Goal: Find specific page/section

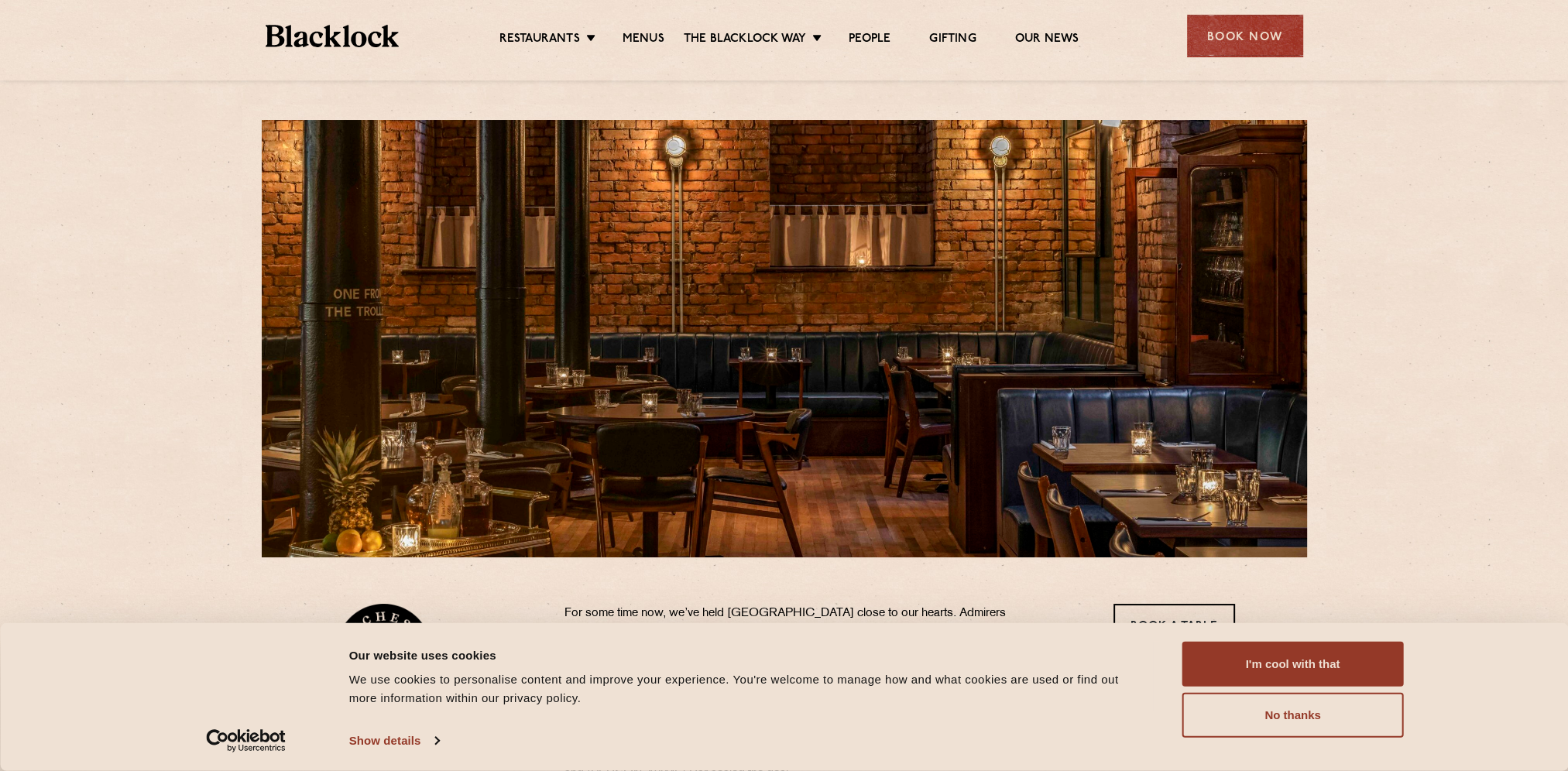
click at [641, 53] on div "Restaurants Soho City Shoreditch Covent Garden Canary Wharf Manchester Birmingh…" at bounding box center [784, 35] width 1084 height 69
click at [556, 29] on ul "Restaurants Soho City Shoreditch Covent Garden Canary Wharf Manchester Birmingh…" at bounding box center [788, 36] width 779 height 25
click at [638, 36] on link "Menus" at bounding box center [644, 40] width 42 height 17
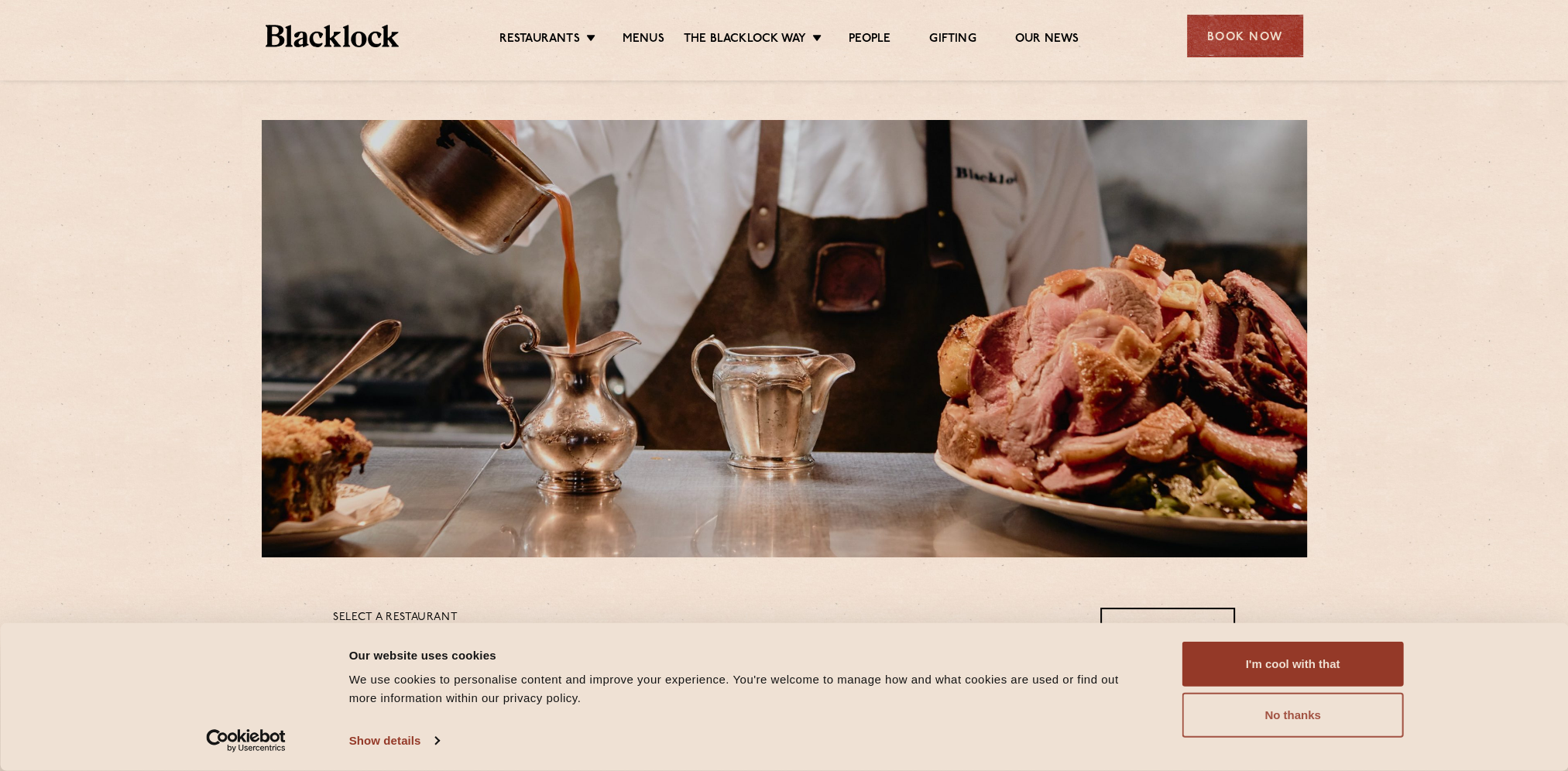
click at [1286, 720] on button "No thanks" at bounding box center [1293, 714] width 222 height 45
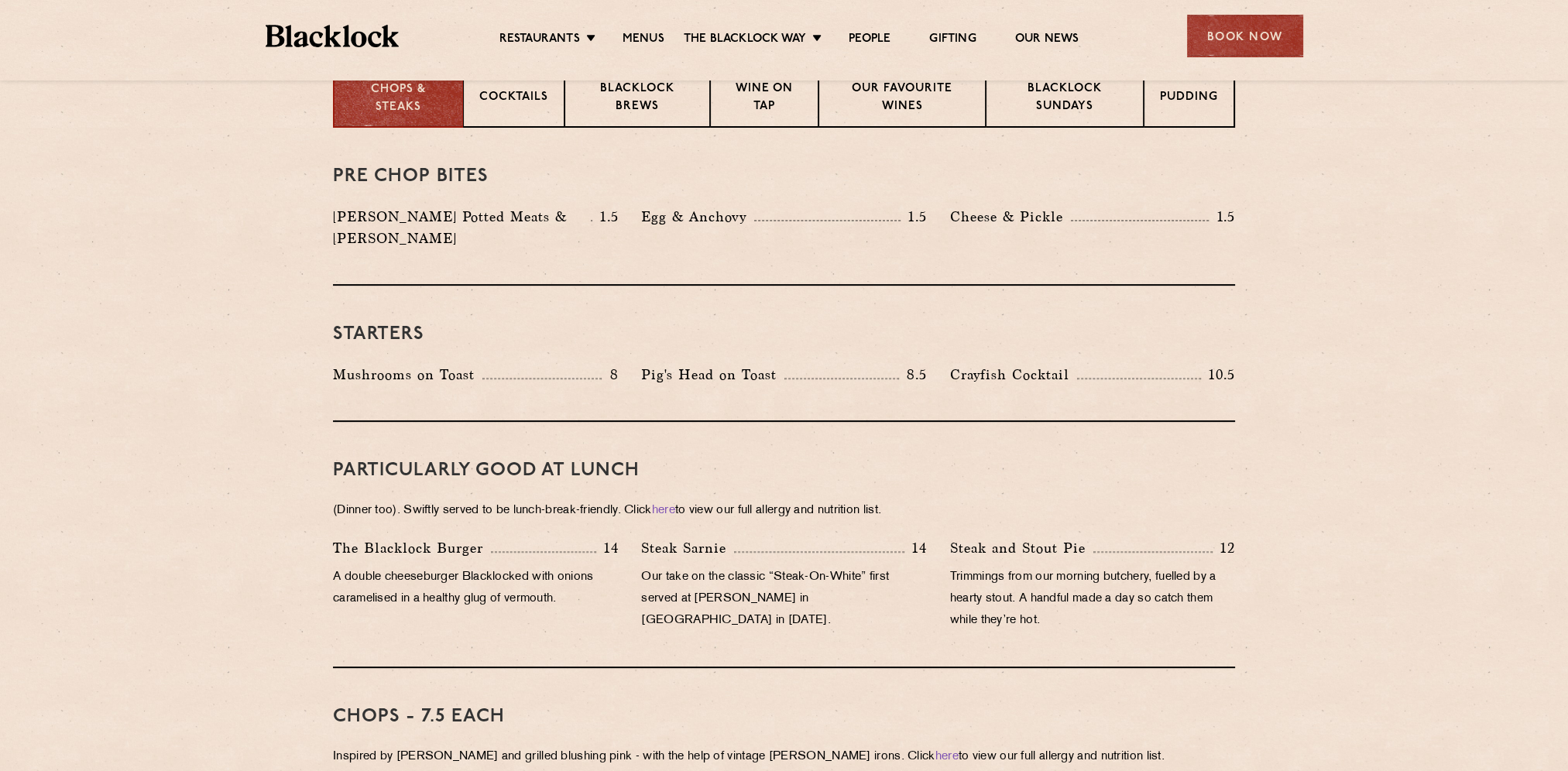
scroll to position [387, 0]
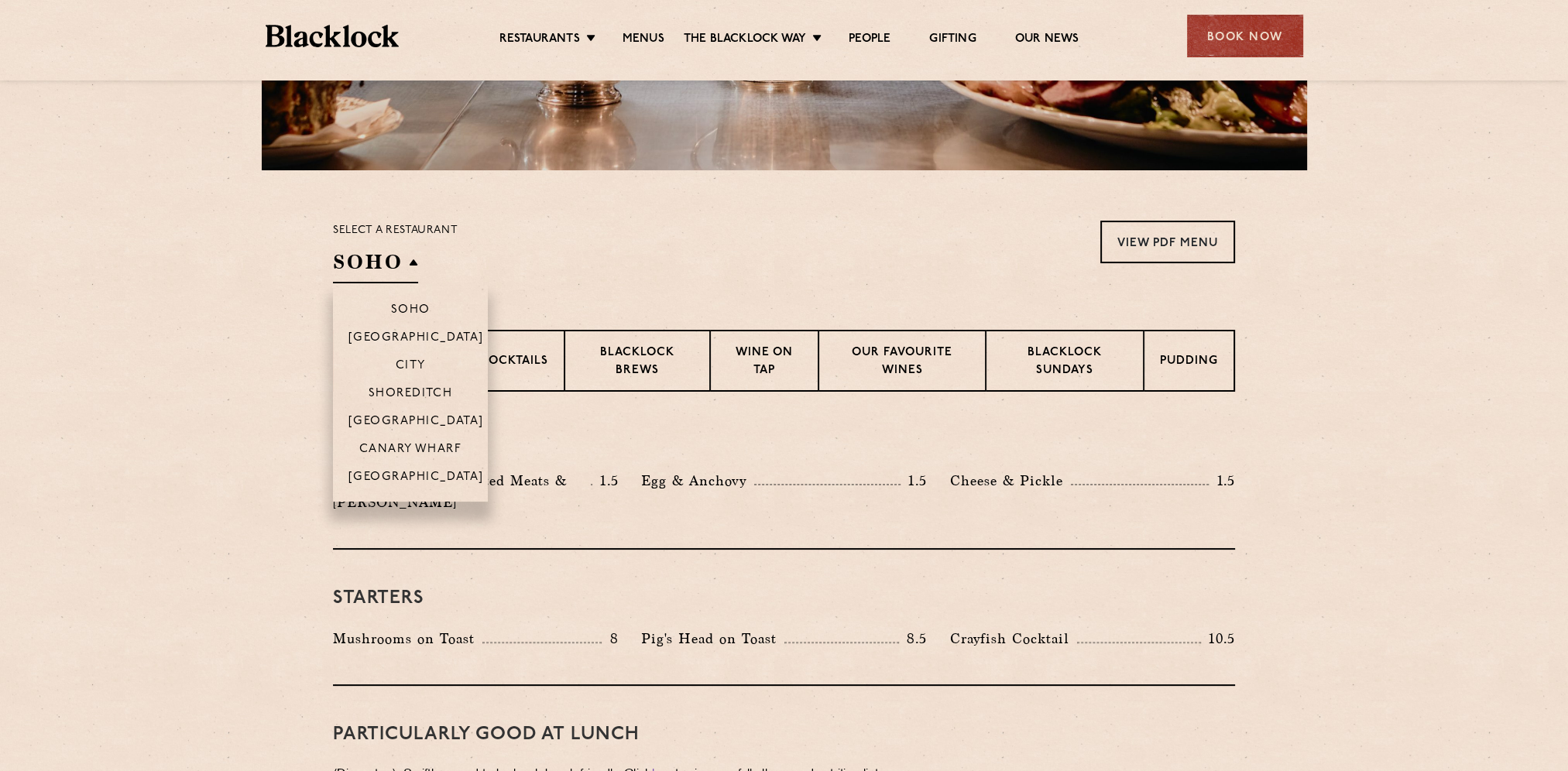
click at [394, 285] on li "Soho" at bounding box center [410, 303] width 155 height 39
click at [429, 477] on p "[GEOGRAPHIC_DATA]" at bounding box center [416, 478] width 136 height 15
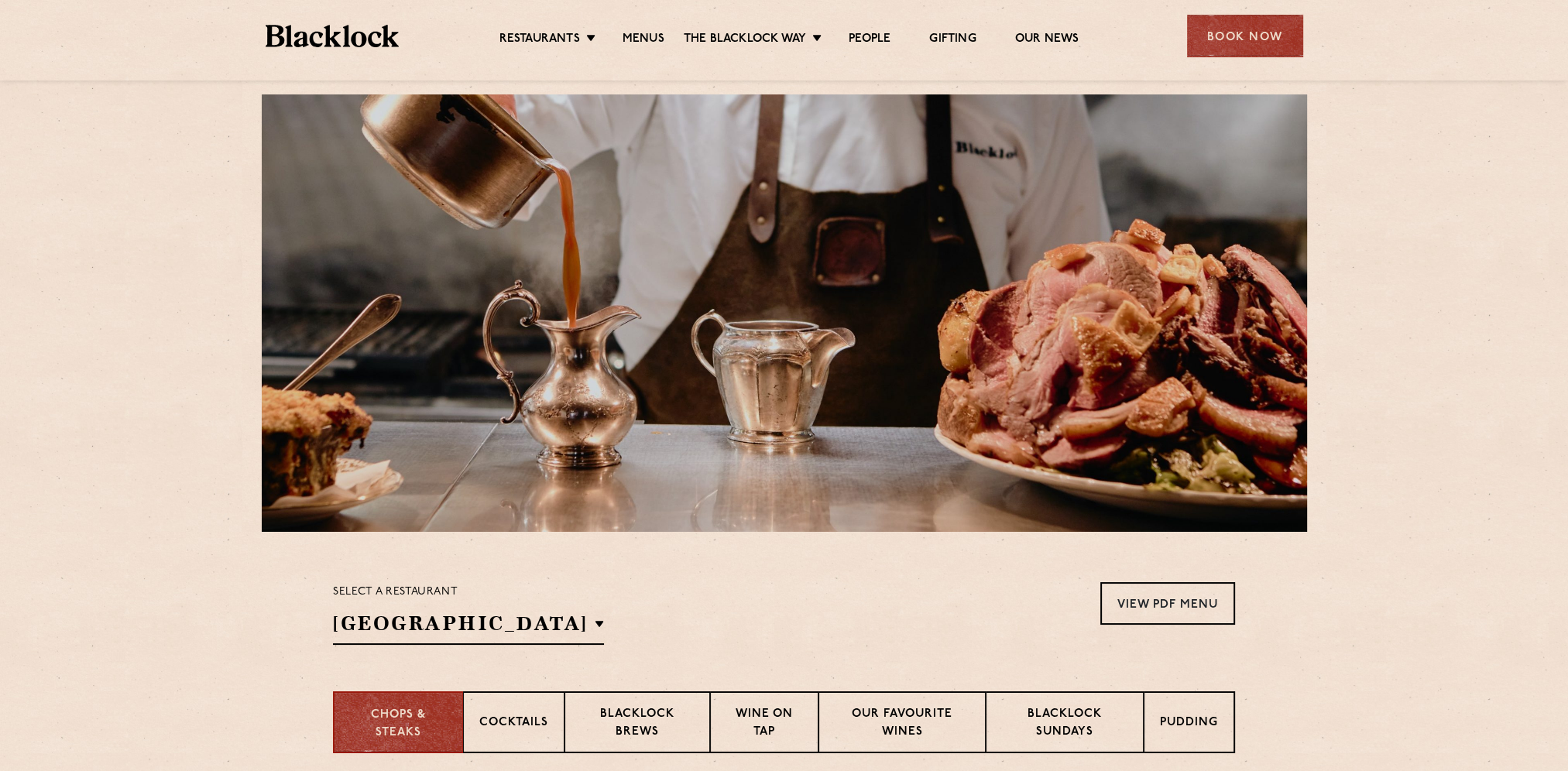
scroll to position [0, 0]
